Goal: Information Seeking & Learning: Check status

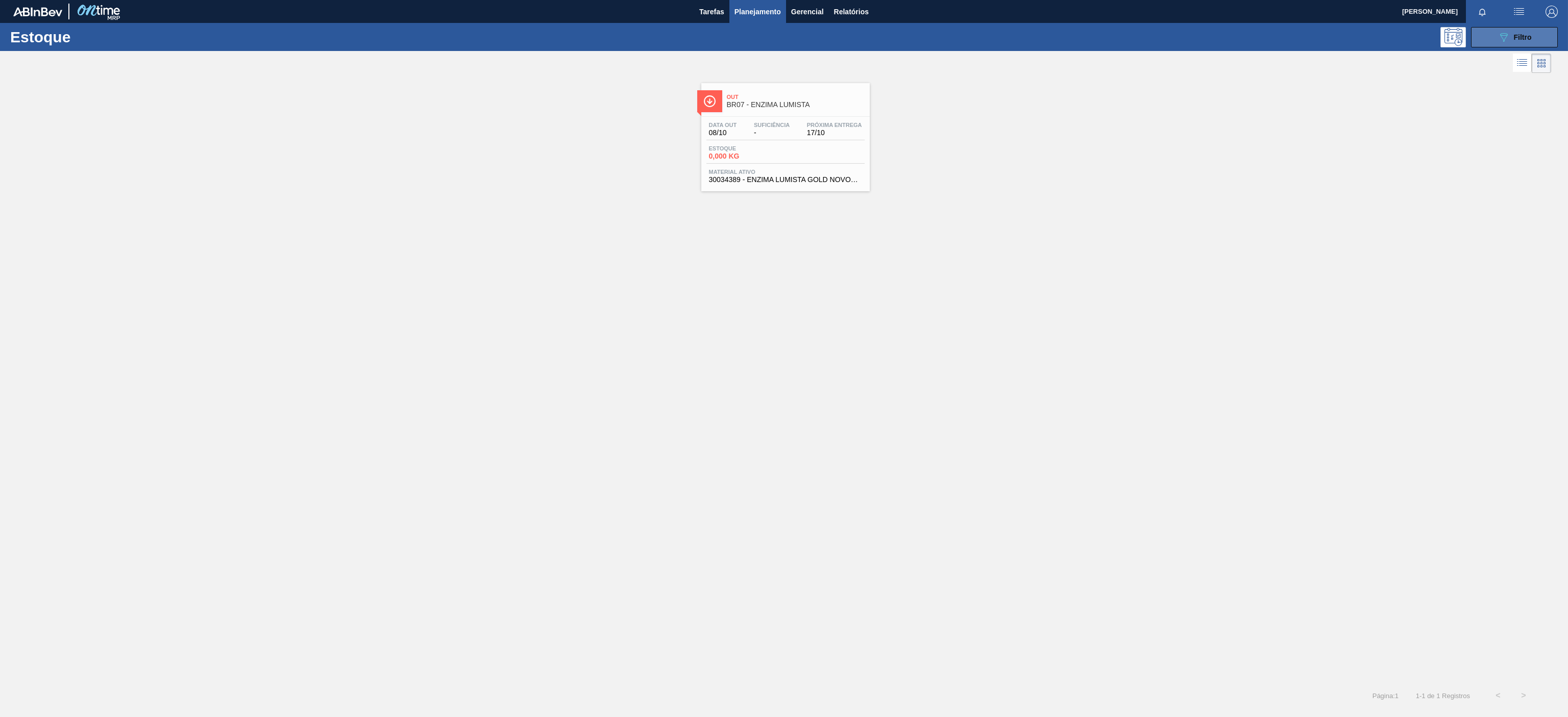
click at [1500, 46] on button "089F7B8B-B2A5-4AFE-B5C0-19BA573D28AC Filtro" at bounding box center [1514, 37] width 87 height 20
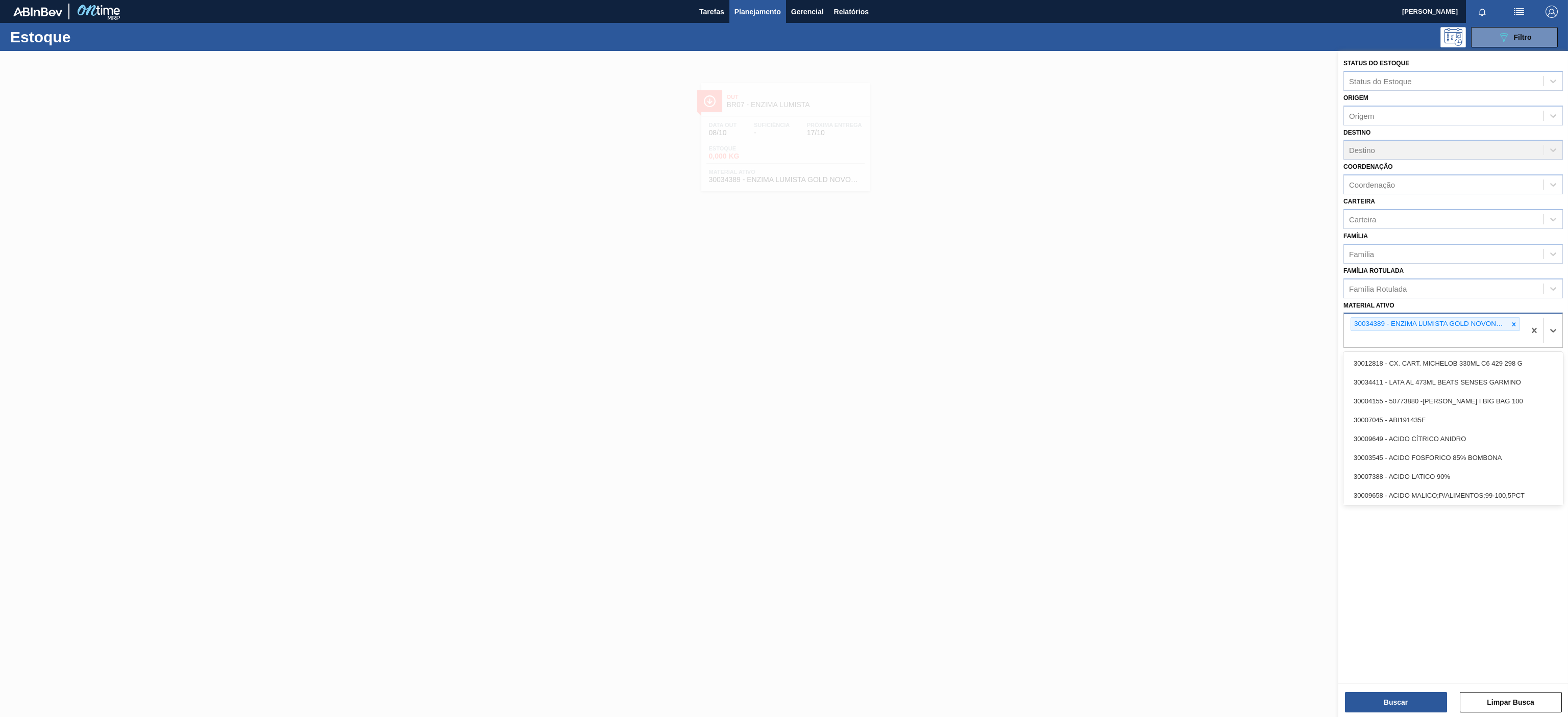
click at [1522, 325] on div "30034389 - ENZIMA LUMISTA GOLD NOVONESIS 25KG" at bounding box center [1434, 331] width 181 height 34
click at [1512, 317] on div "30034389 - ENZIMA LUMISTA GOLD NOVONESIS 25KG" at bounding box center [1434, 331] width 181 height 34
click at [1523, 327] on div "30034389 - ENZIMA LUMISTA GOLD NOVONESIS 25KG" at bounding box center [1434, 331] width 181 height 34
click at [1515, 323] on icon at bounding box center [1513, 325] width 7 height 7
paste ativo "30010210"
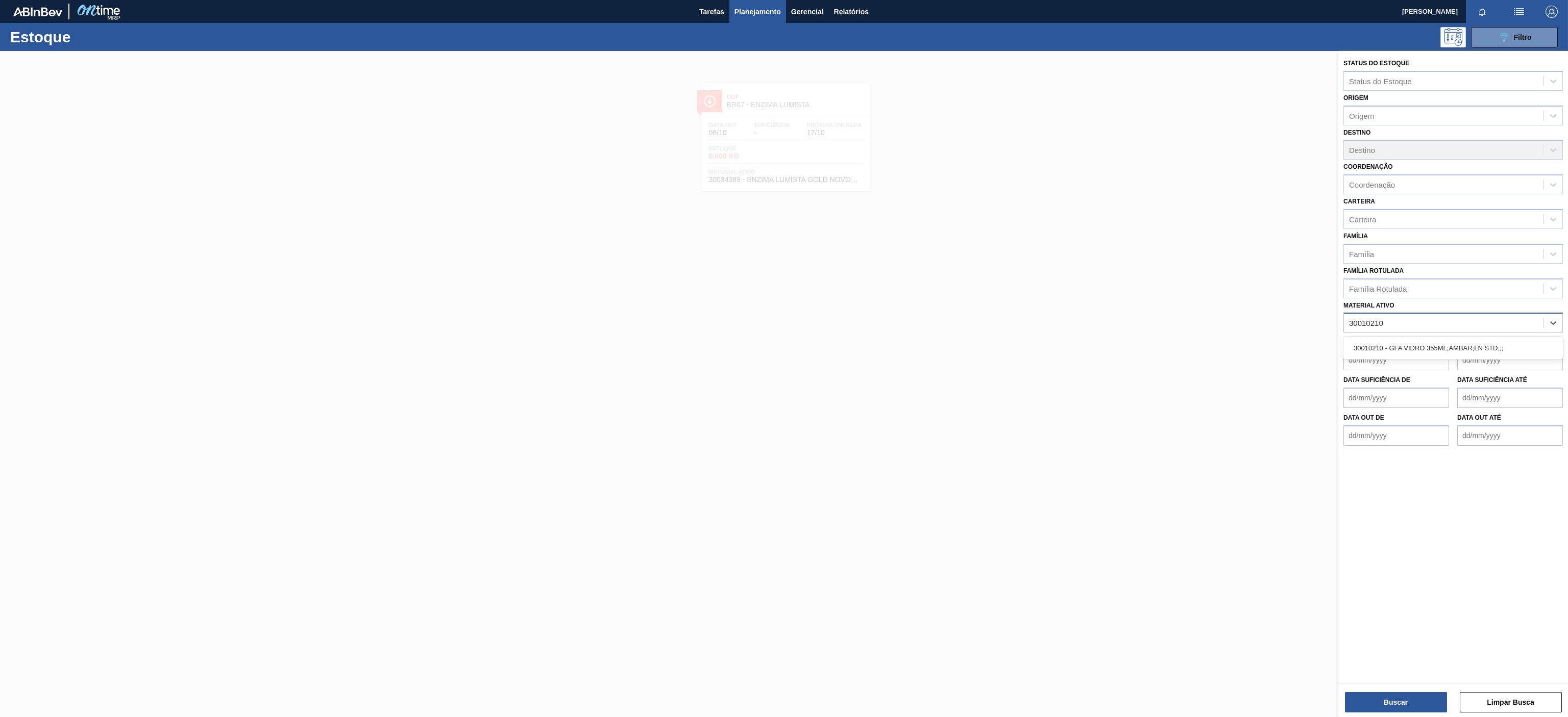
type ativo "30010210"
click at [1418, 337] on div "Data de Entrega de" at bounding box center [1396, 353] width 106 height 35
click at [1408, 321] on div "Material ativo" at bounding box center [1443, 323] width 199 height 15
paste ativo "30010210"
type ativo "30010210"
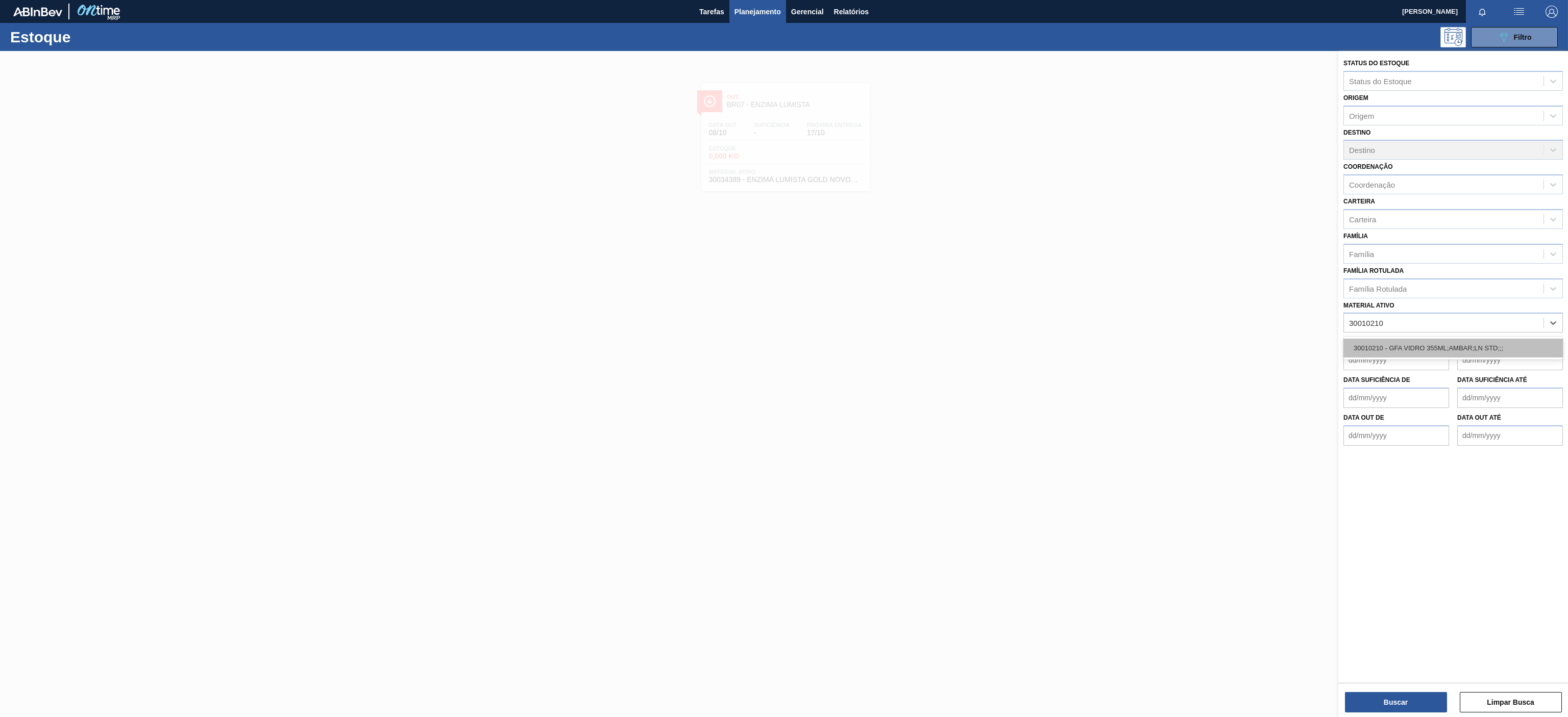
click at [1378, 342] on div "30010210 - GFA VIDRO 355ML;AMBAR;LN STD;;;" at bounding box center [1453, 348] width 220 height 19
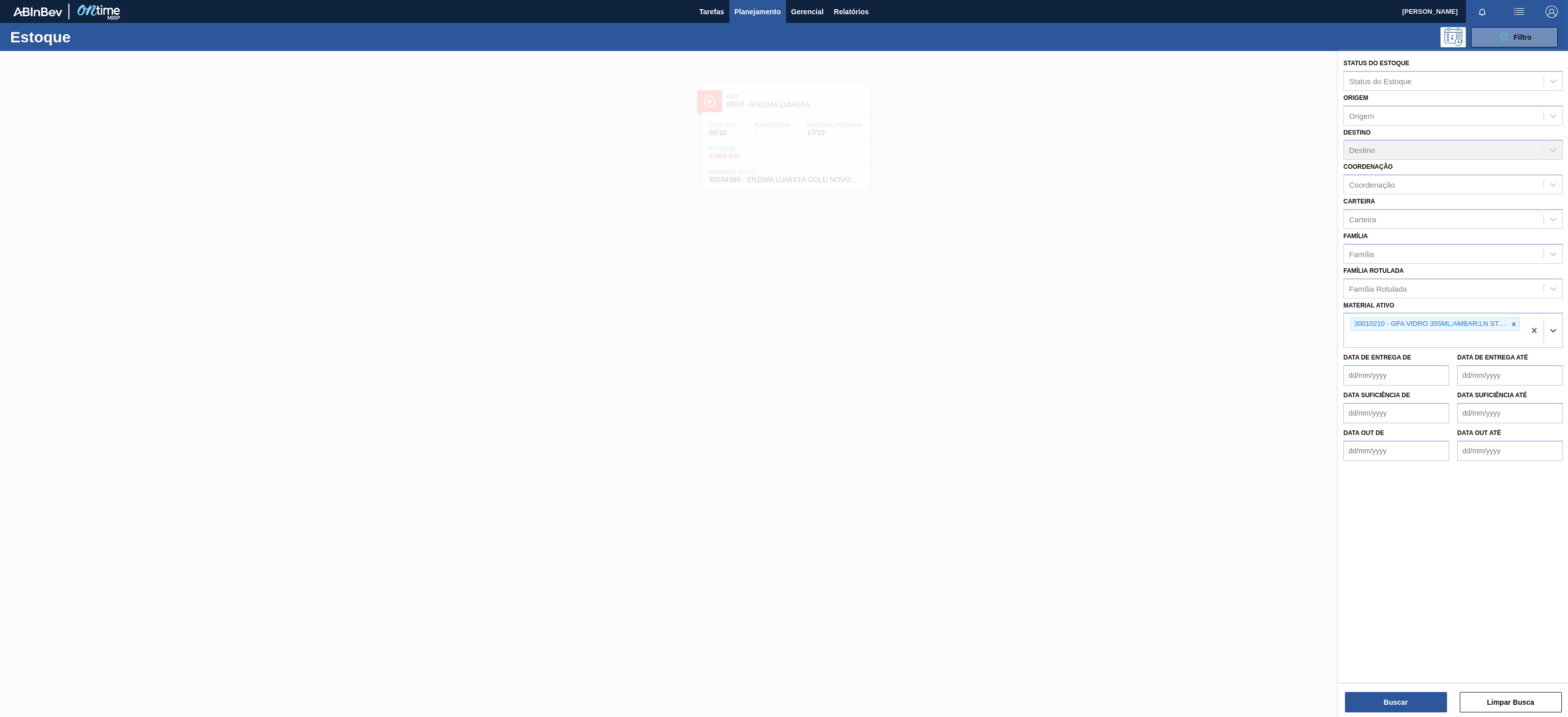
click at [1360, 691] on div "Buscar Limpar Busca" at bounding box center [1453, 697] width 230 height 28
click at [1384, 700] on button "Buscar" at bounding box center [1396, 702] width 102 height 20
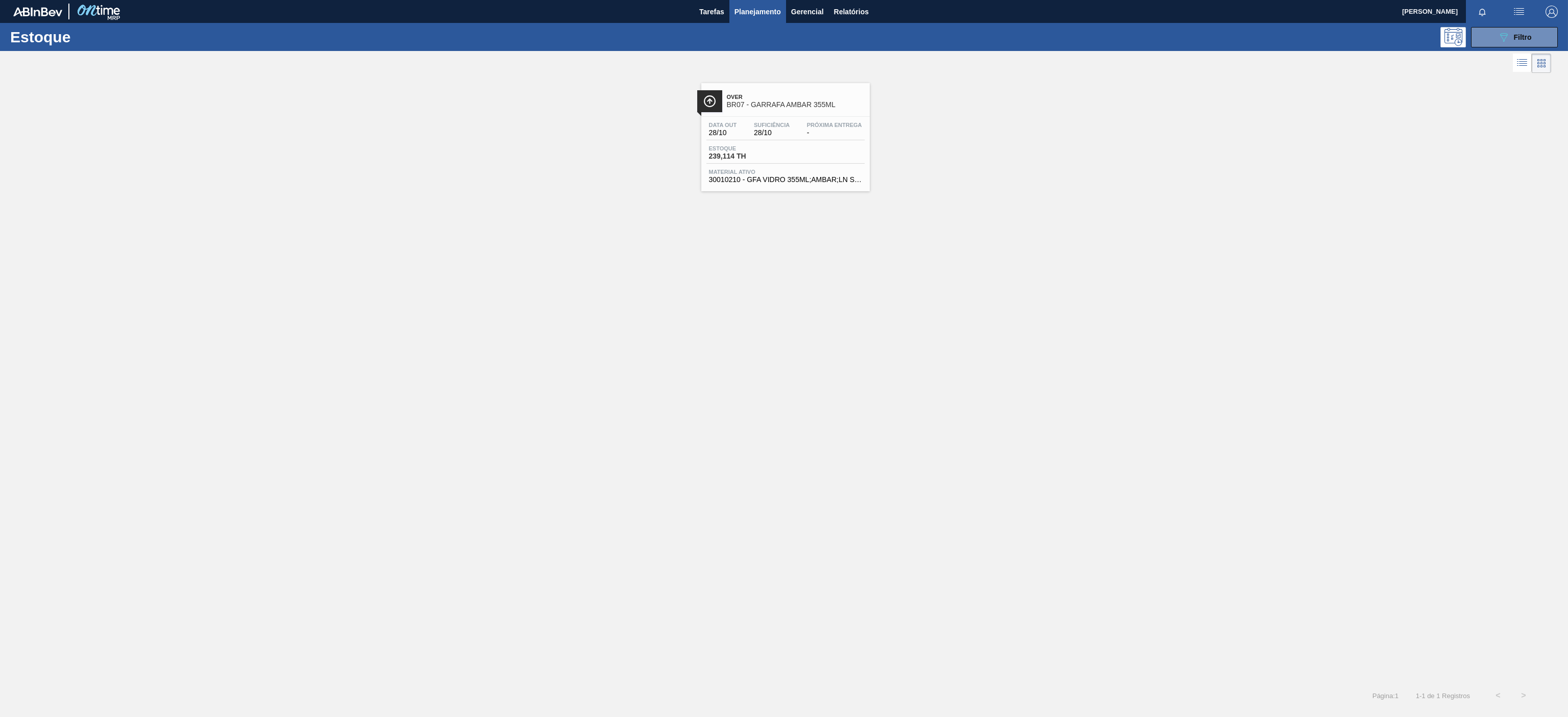
click at [781, 95] on span "Over" at bounding box center [795, 96] width 138 height 6
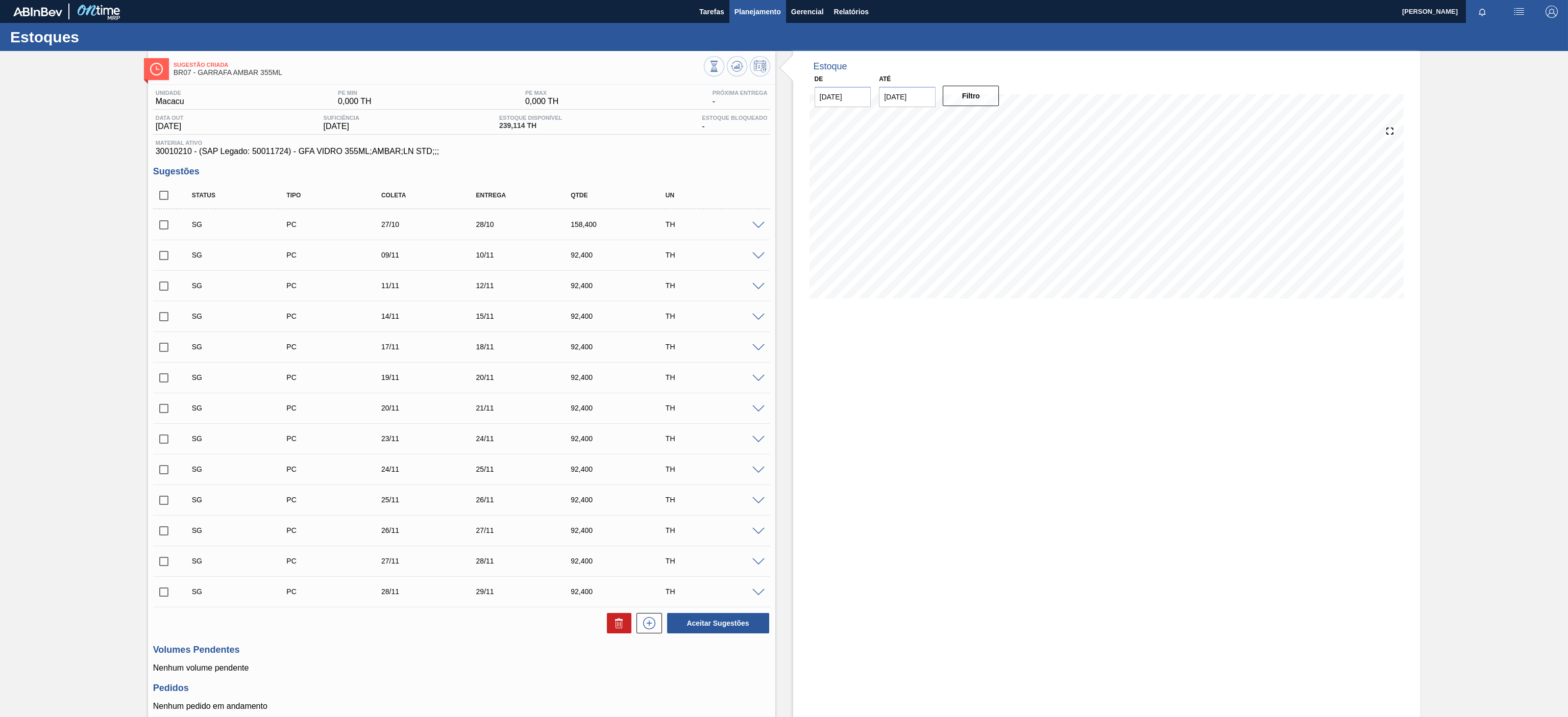
click at [749, 18] on button "Planejamento" at bounding box center [758, 11] width 57 height 23
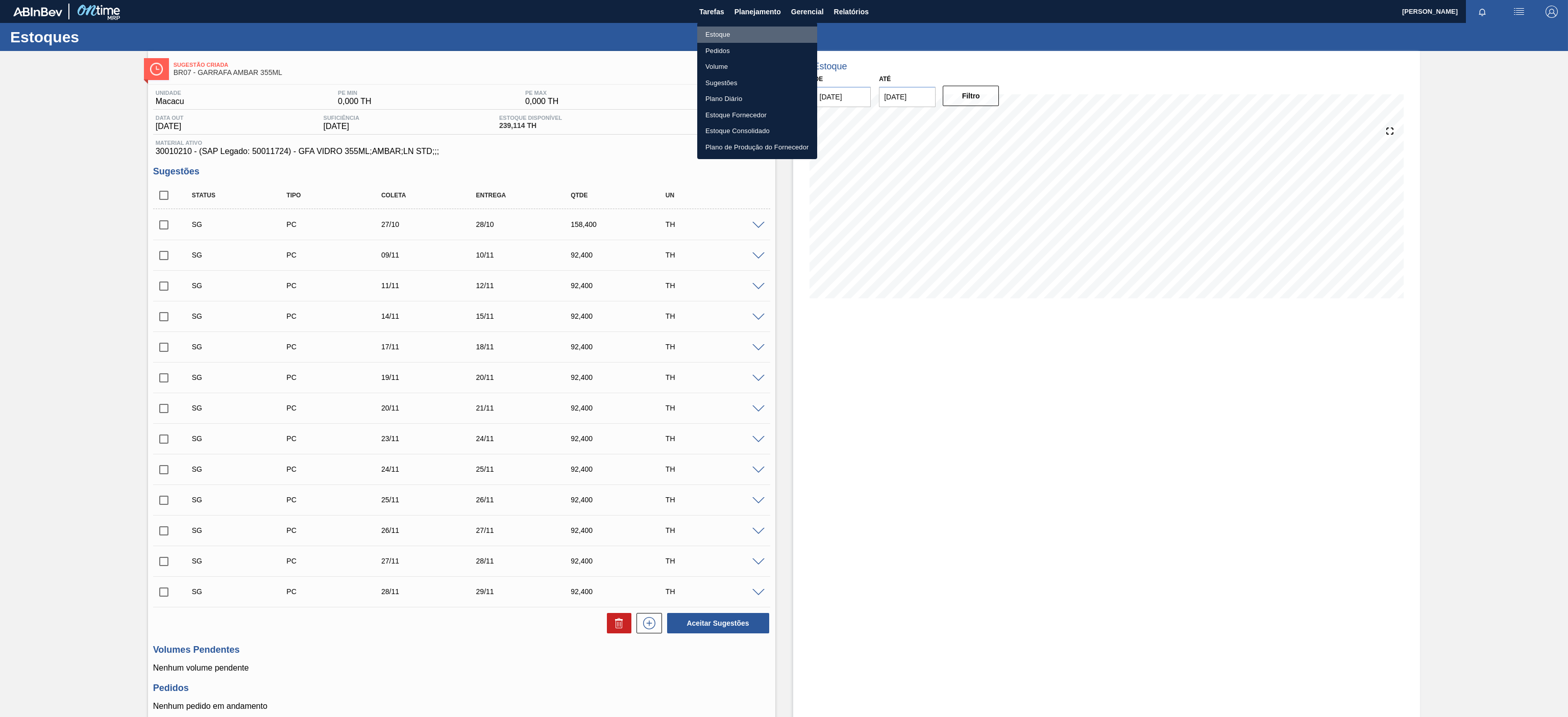
click at [721, 33] on li "Estoque" at bounding box center [757, 34] width 120 height 16
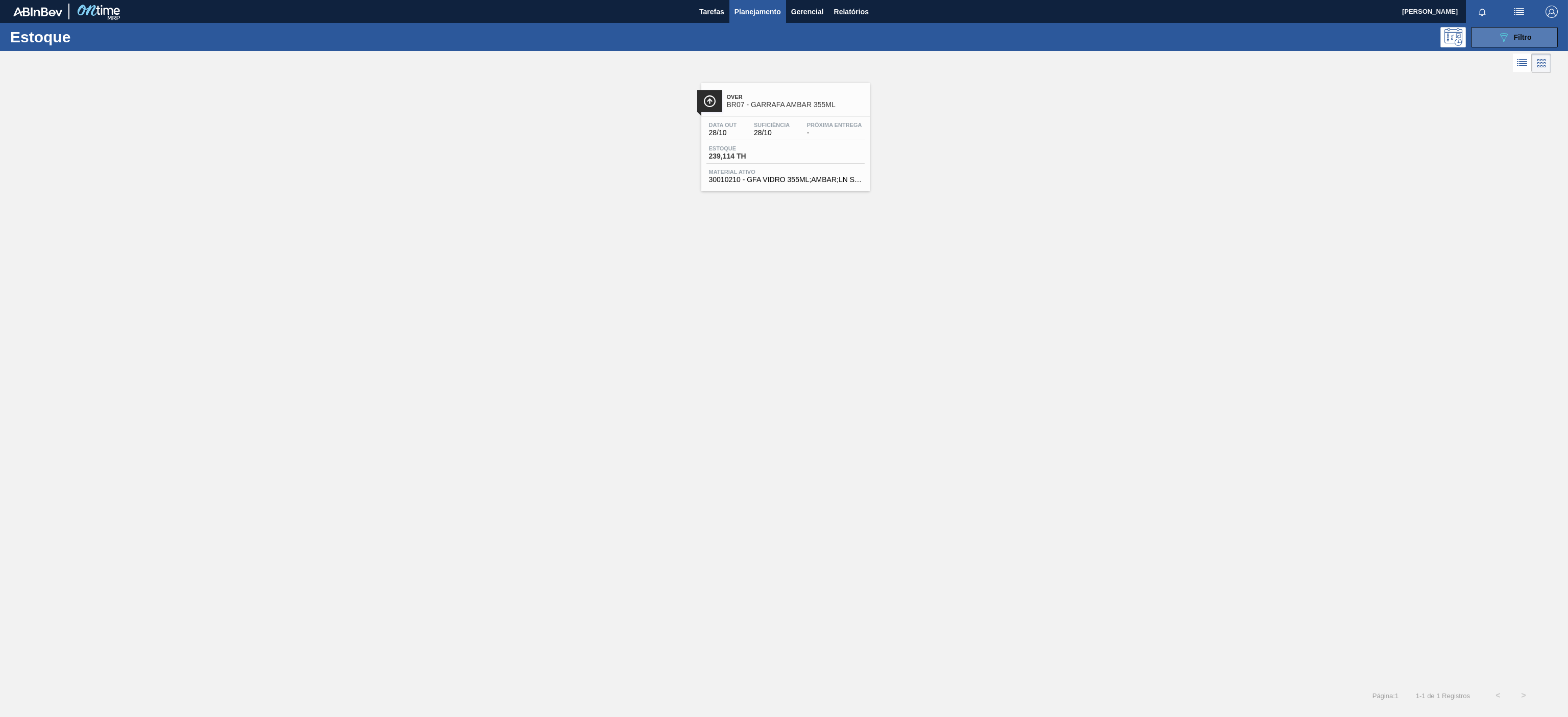
click at [1505, 36] on icon "089F7B8B-B2A5-4AFE-B5C0-19BA573D28AC" at bounding box center [1503, 37] width 12 height 12
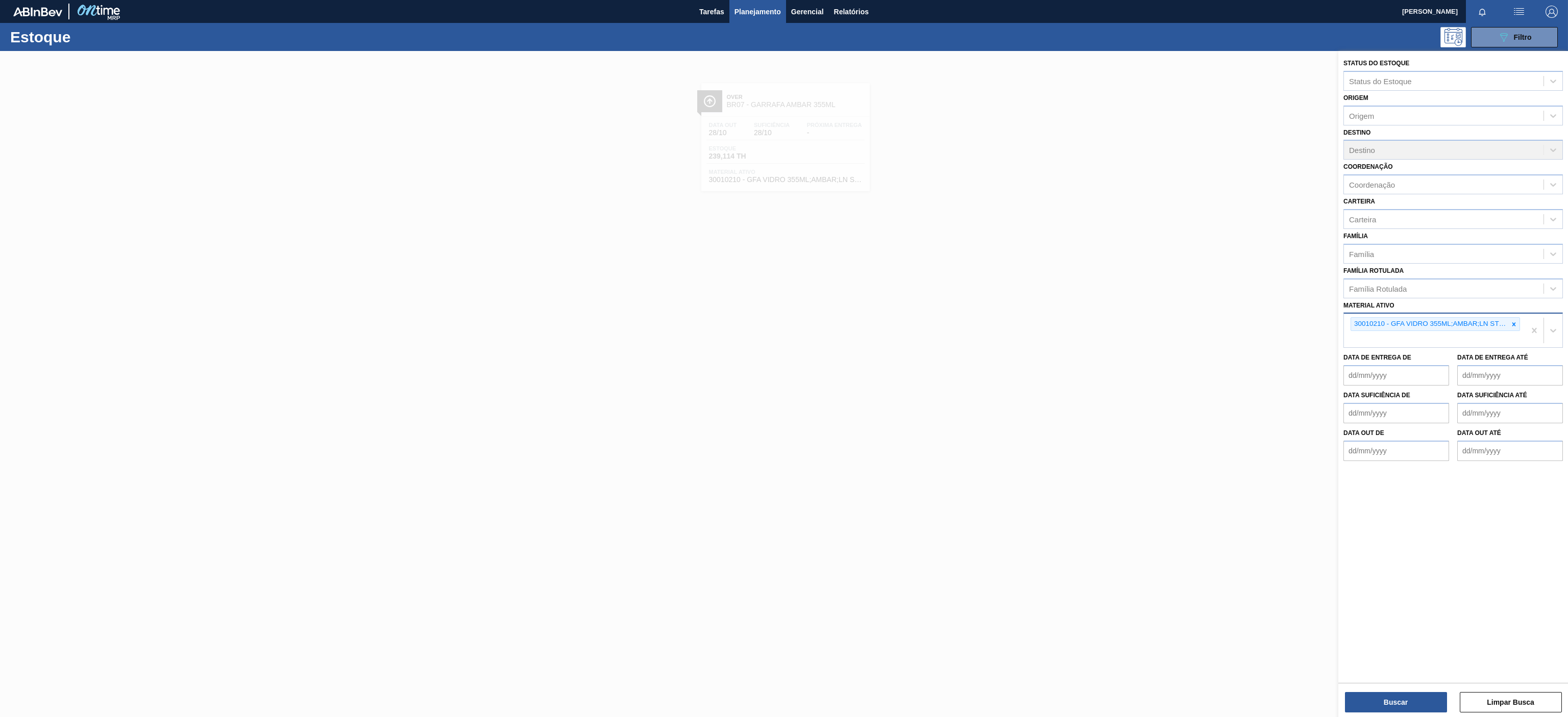
click at [1513, 327] on icon at bounding box center [1513, 325] width 7 height 7
paste ativo "30030680"
type ativo "30030680"
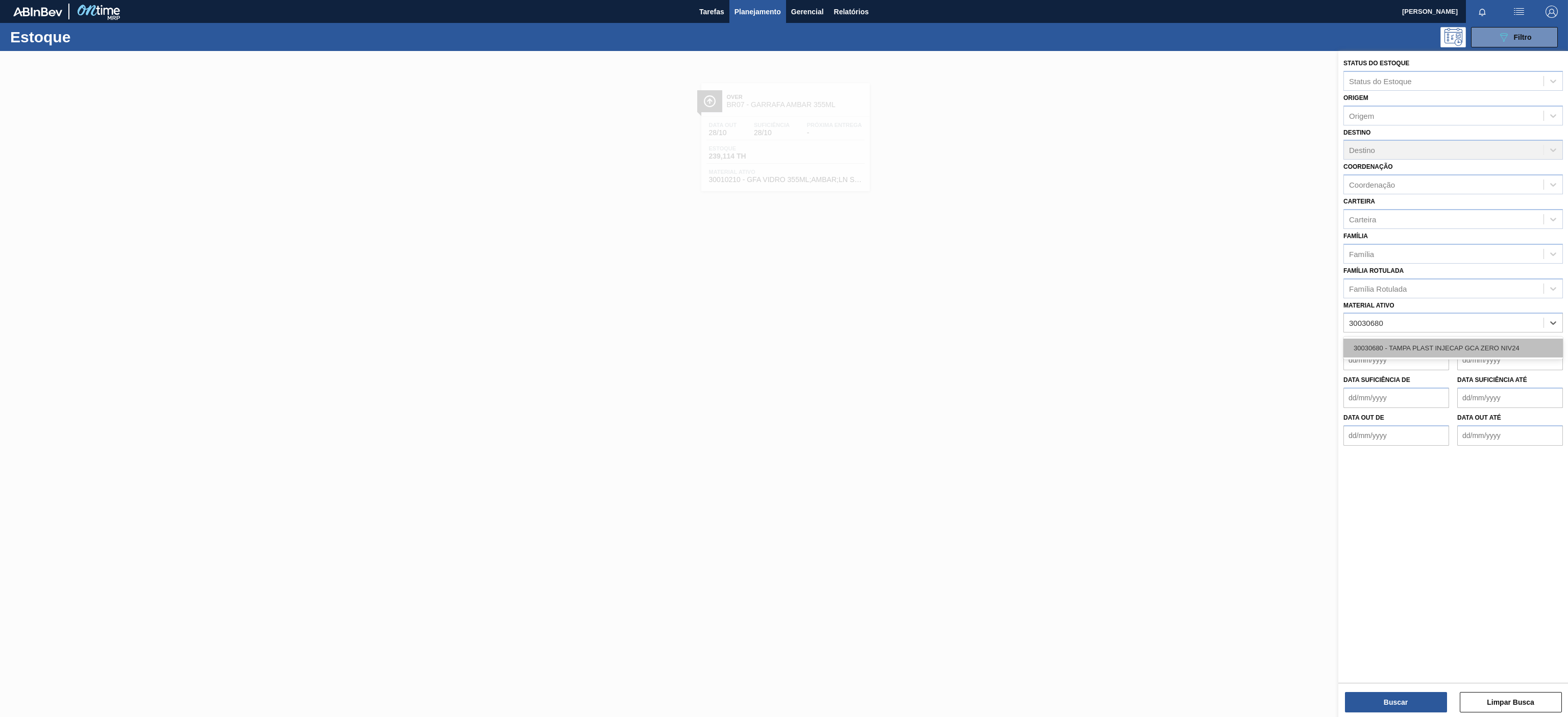
click at [1400, 346] on div "30030680 - TAMPA PLAST INJECAP GCA ZERO NIV24" at bounding box center [1453, 348] width 220 height 19
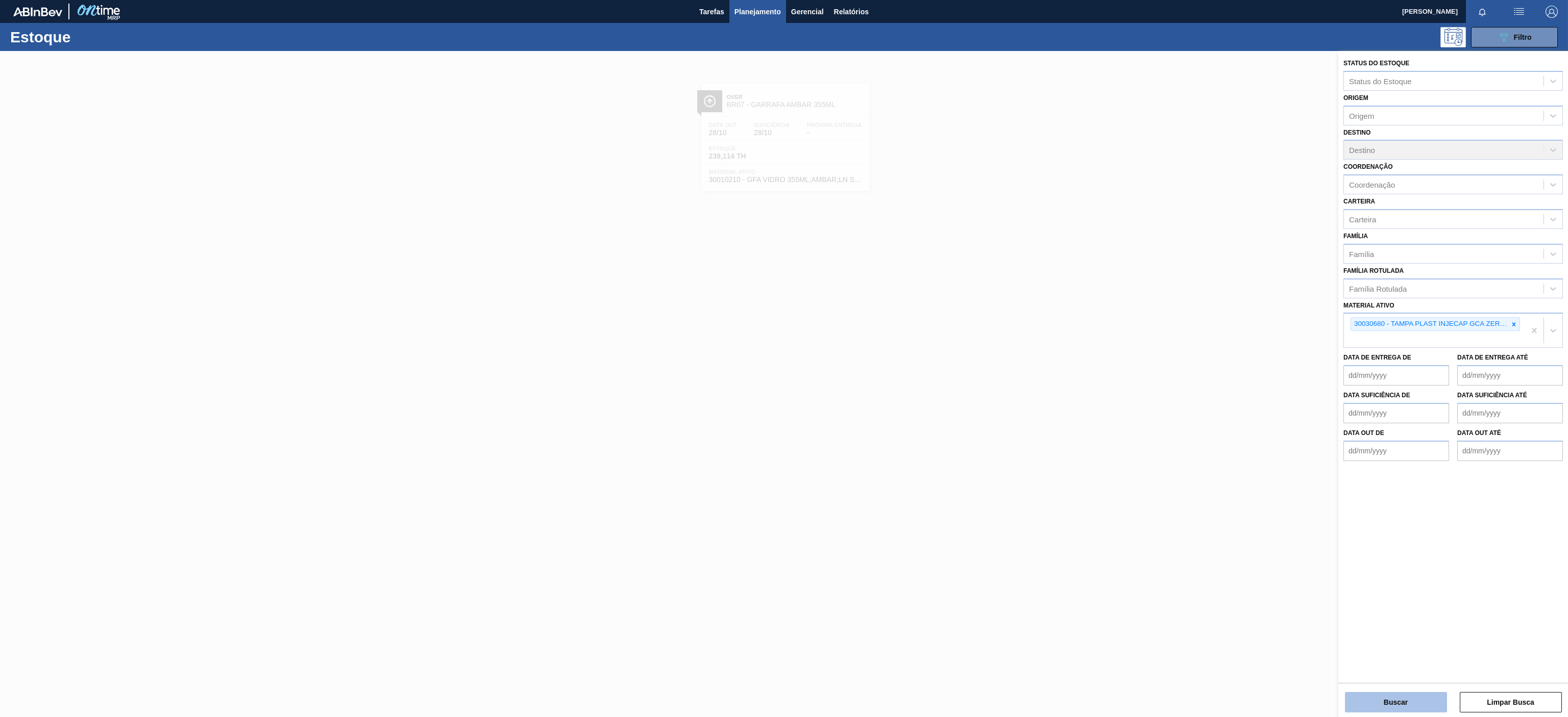
click at [1391, 712] on button "Buscar" at bounding box center [1396, 702] width 102 height 20
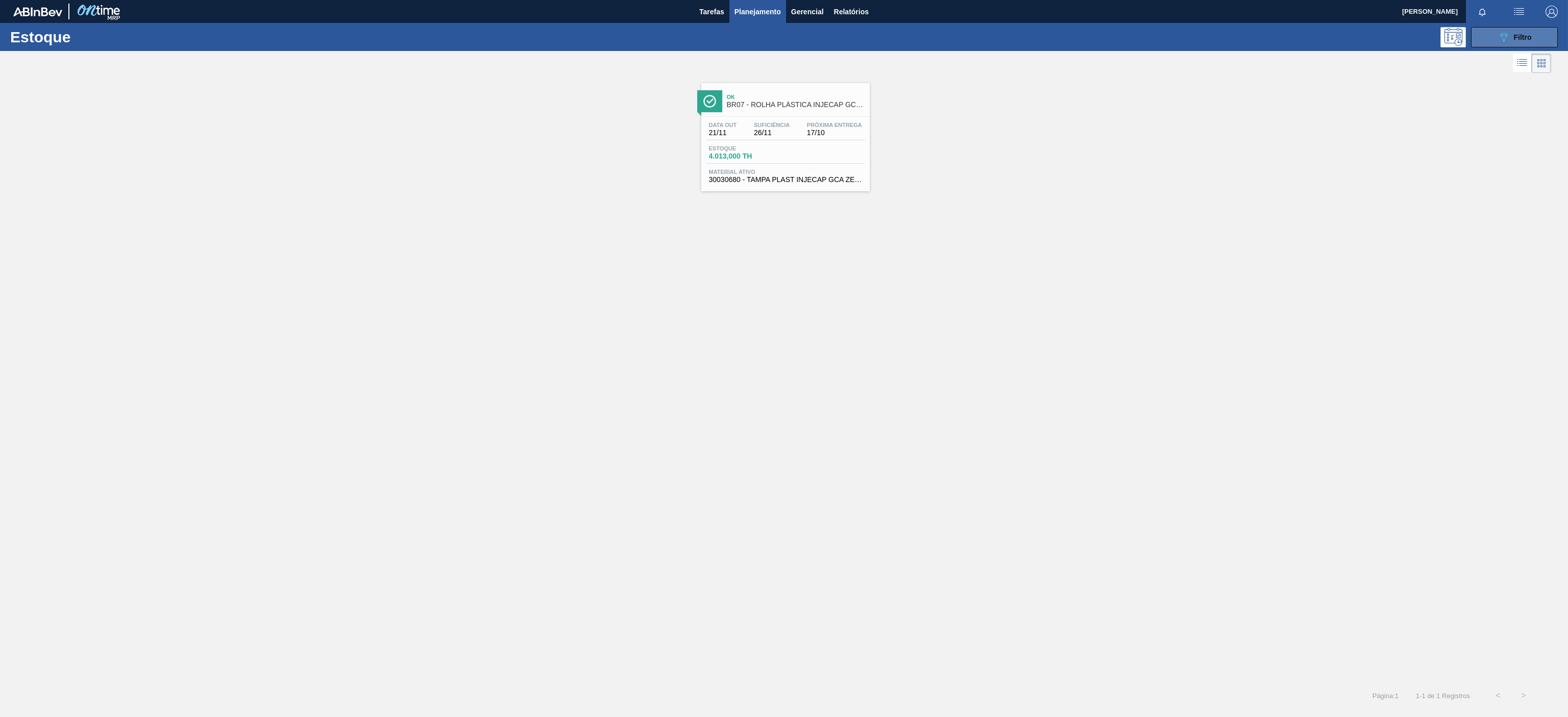
click at [1515, 35] on span "Filtro" at bounding box center [1522, 37] width 18 height 8
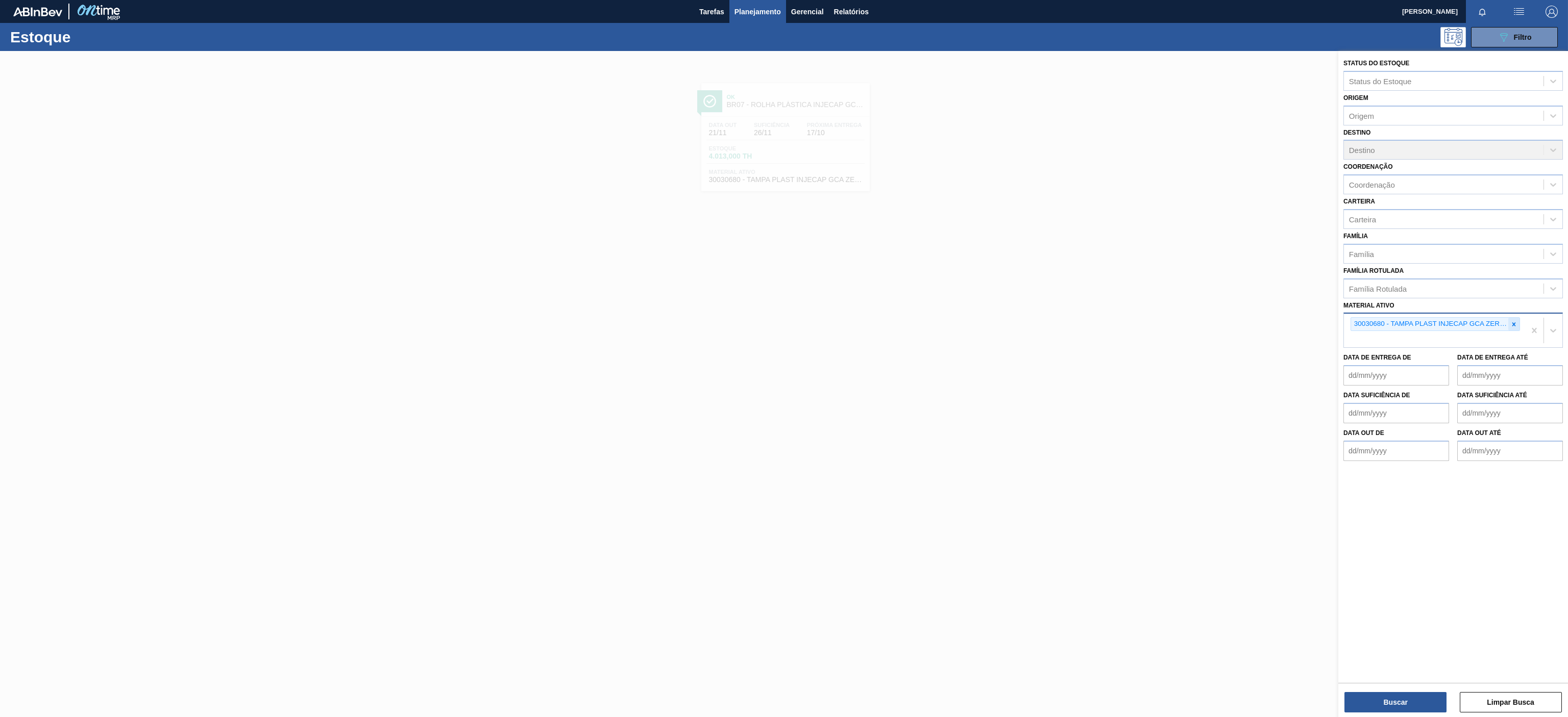
click at [1513, 325] on icon at bounding box center [1513, 325] width 7 height 7
paste ativo "30029651"
type ativo "30029651"
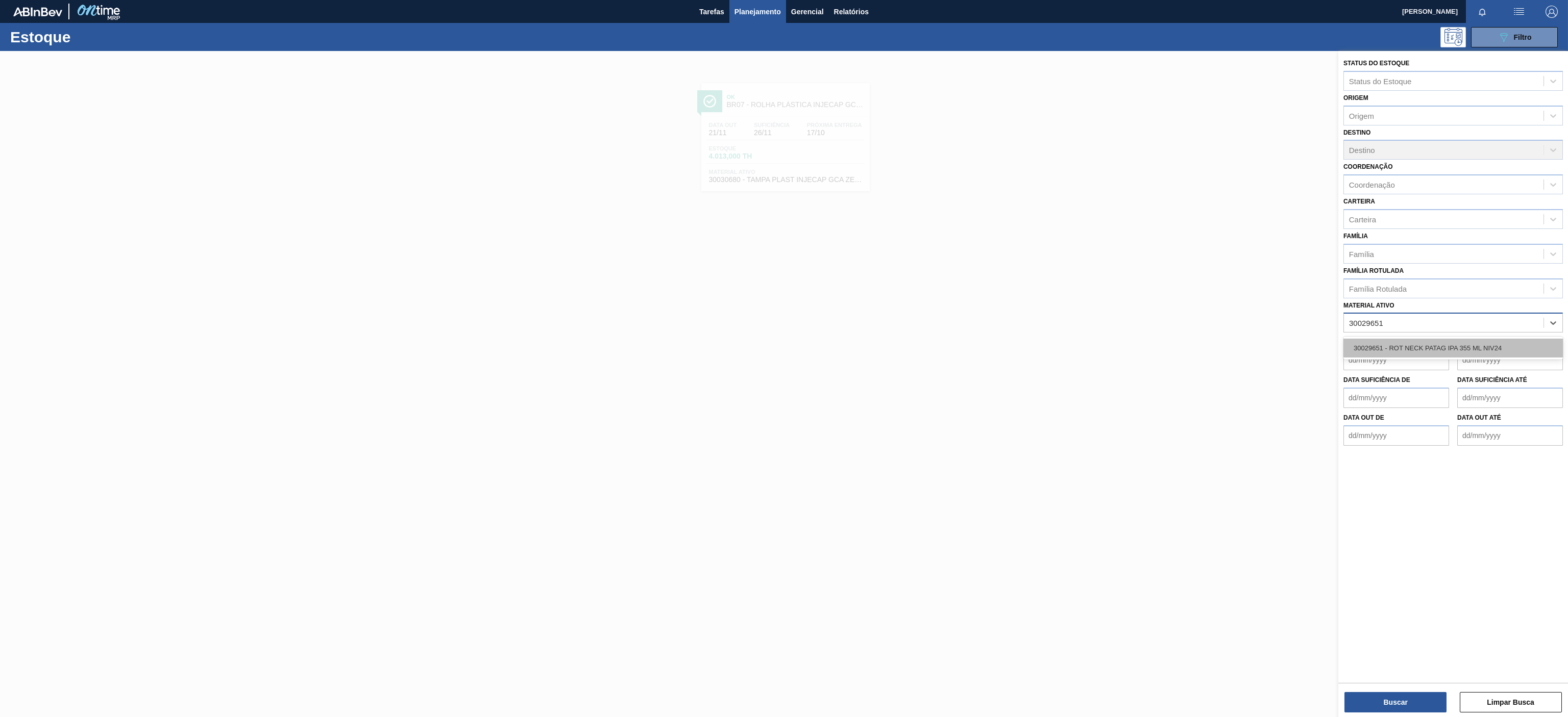
click at [1456, 346] on div "30029651 - ROT NECK PATAG IPA 355 ML NIV24" at bounding box center [1453, 348] width 220 height 19
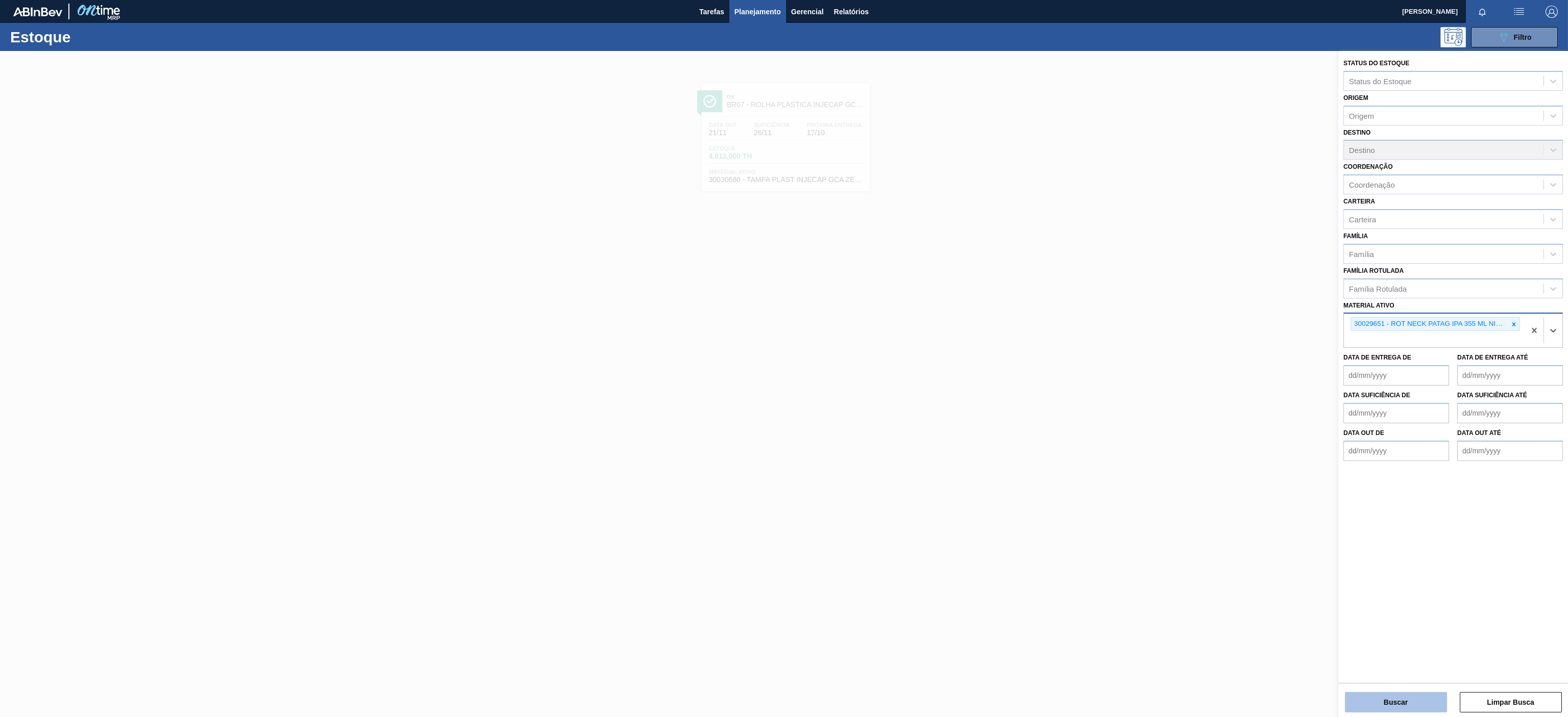
click at [1385, 693] on button "Buscar" at bounding box center [1396, 702] width 102 height 20
